Goal: Information Seeking & Learning: Learn about a topic

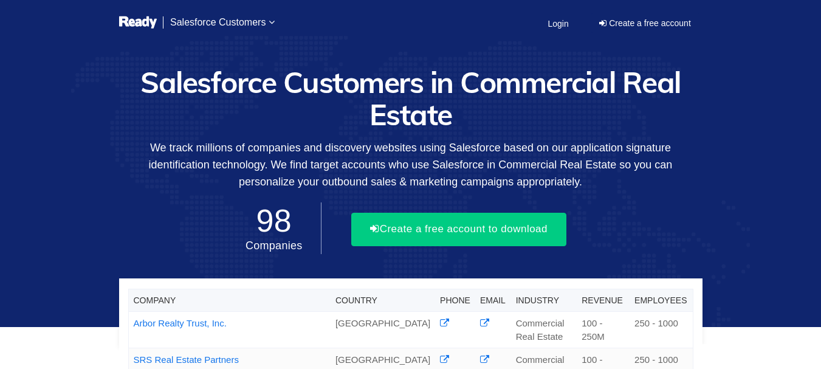
click at [160, 83] on h1 "Salesforce Customers in Commercial Real Estate" at bounding box center [411, 98] width 584 height 64
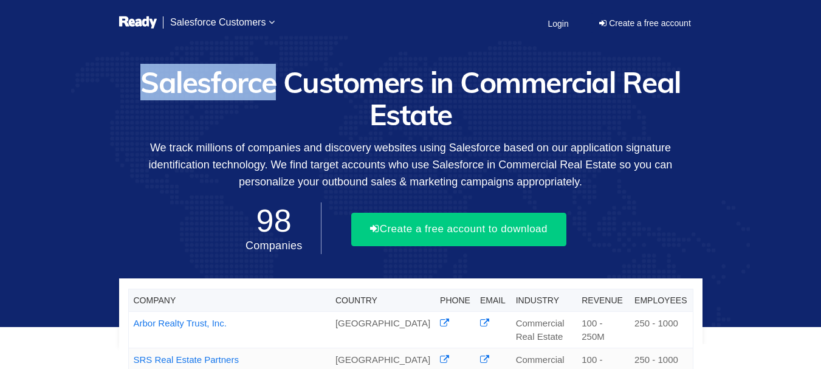
drag, startPoint x: 0, startPoint y: 0, endPoint x: 161, endPoint y: 83, distance: 180.9
click at [161, 83] on h1 "Salesforce Customers in Commercial Real Estate" at bounding box center [411, 98] width 584 height 64
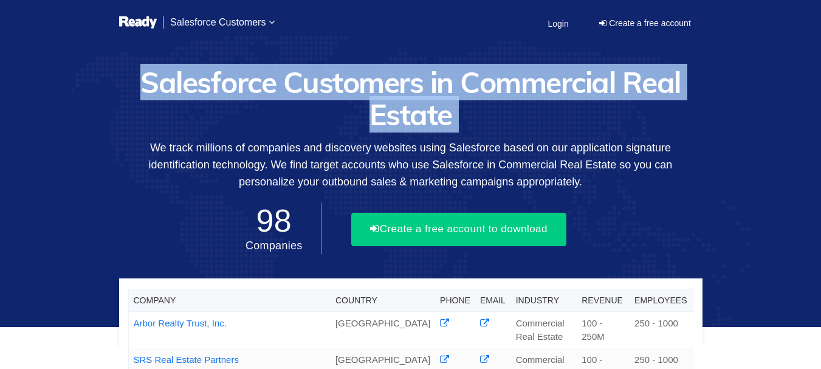
click at [161, 83] on h1 "Salesforce Customers in Commercial Real Estate" at bounding box center [411, 98] width 584 height 64
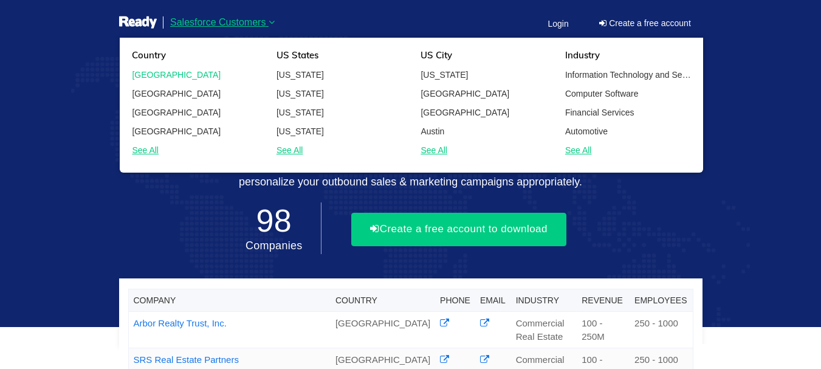
click at [168, 72] on link "[GEOGRAPHIC_DATA]" at bounding box center [195, 74] width 145 height 15
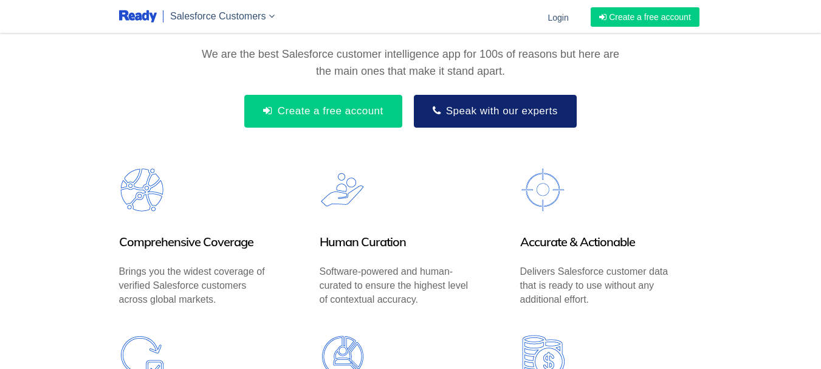
scroll to position [1338, 0]
